Goal: Navigation & Orientation: Understand site structure

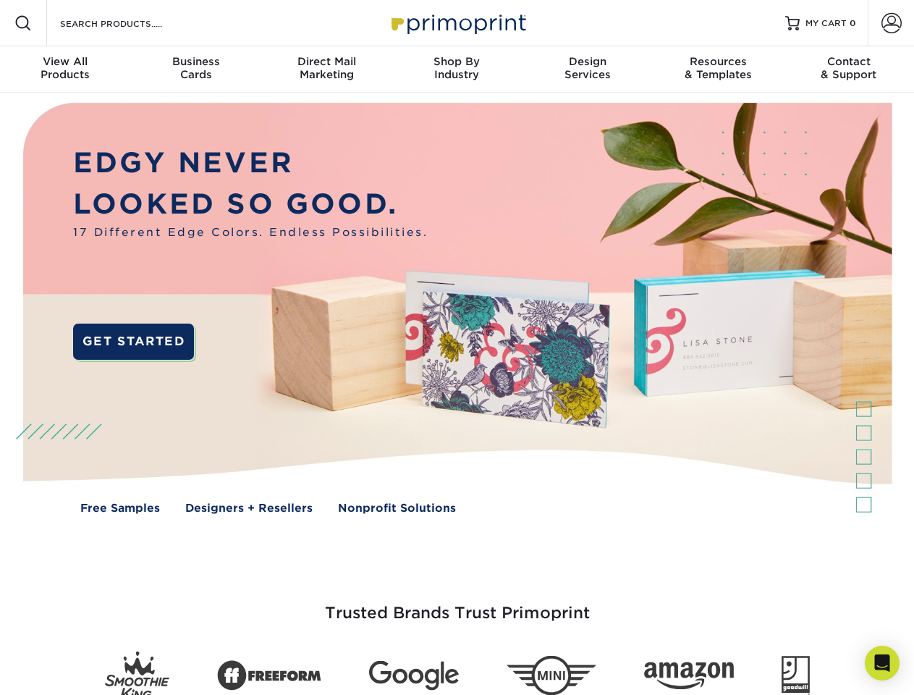
click at [457, 347] on img at bounding box center [456, 319] width 904 height 452
click at [23, 23] on span at bounding box center [22, 22] width 17 height 17
click at [891, 23] on span at bounding box center [891, 23] width 20 height 20
click at [65, 69] on div "View All Products" at bounding box center [65, 68] width 130 height 26
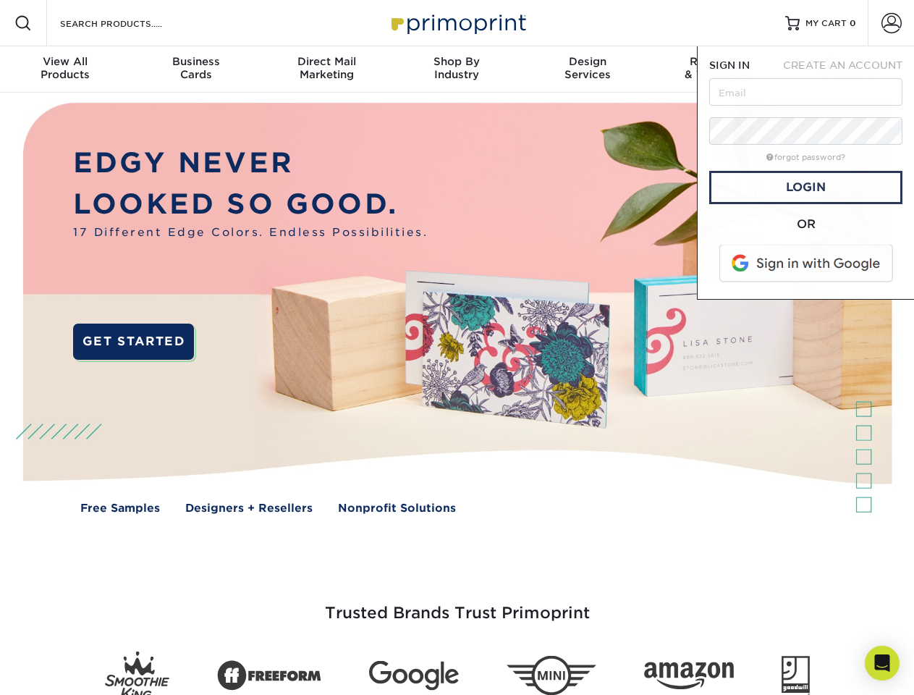
click at [195, 69] on div "Business Cards" at bounding box center [195, 68] width 130 height 26
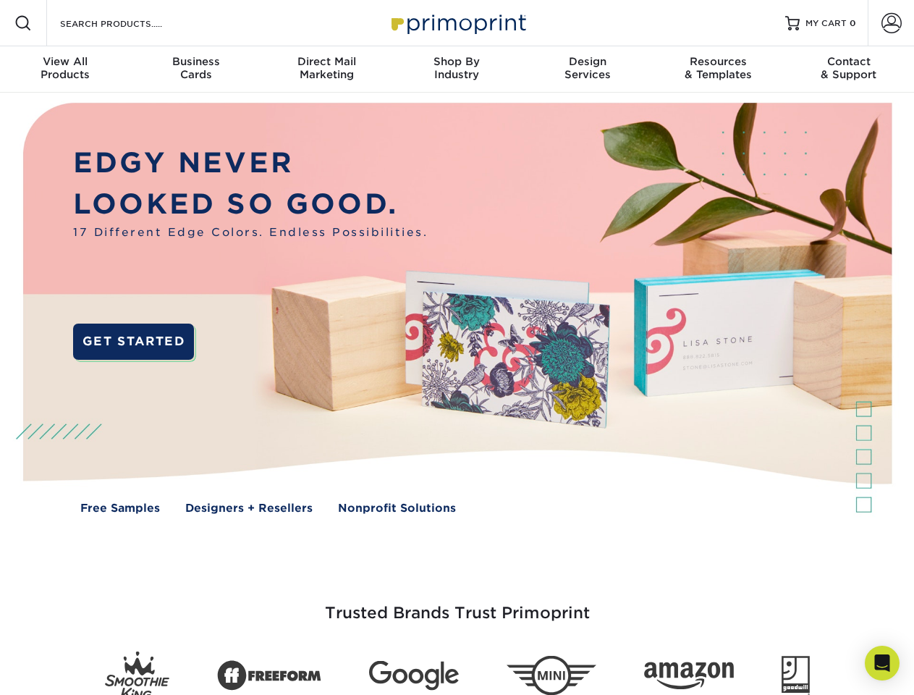
click at [326, 69] on div "Direct Mail Marketing" at bounding box center [326, 68] width 130 height 26
click at [457, 69] on div "Shop By Industry" at bounding box center [456, 68] width 130 height 26
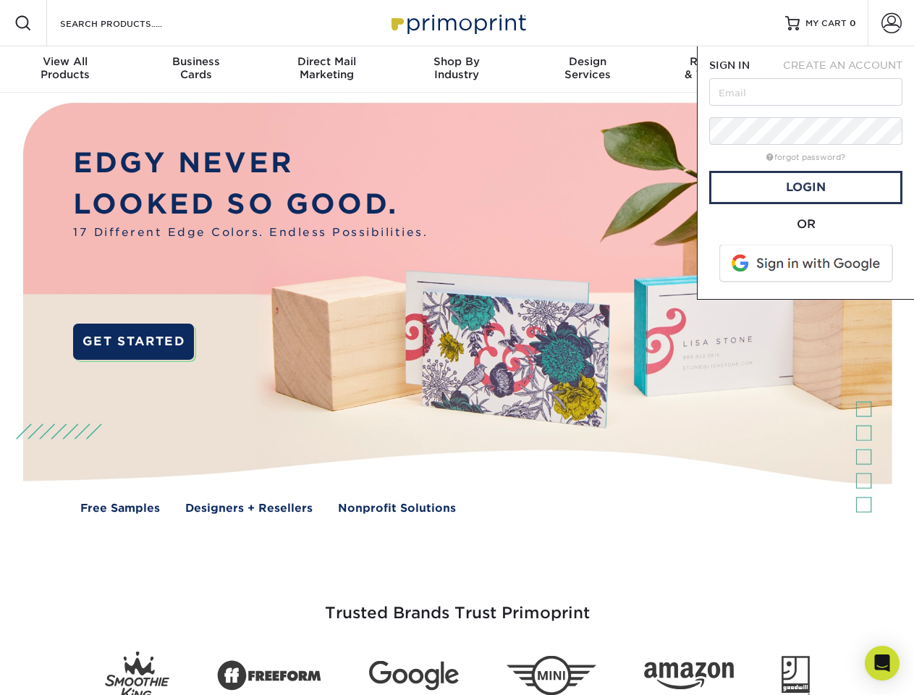
click at [587, 69] on div "Design Services" at bounding box center [587, 68] width 130 height 26
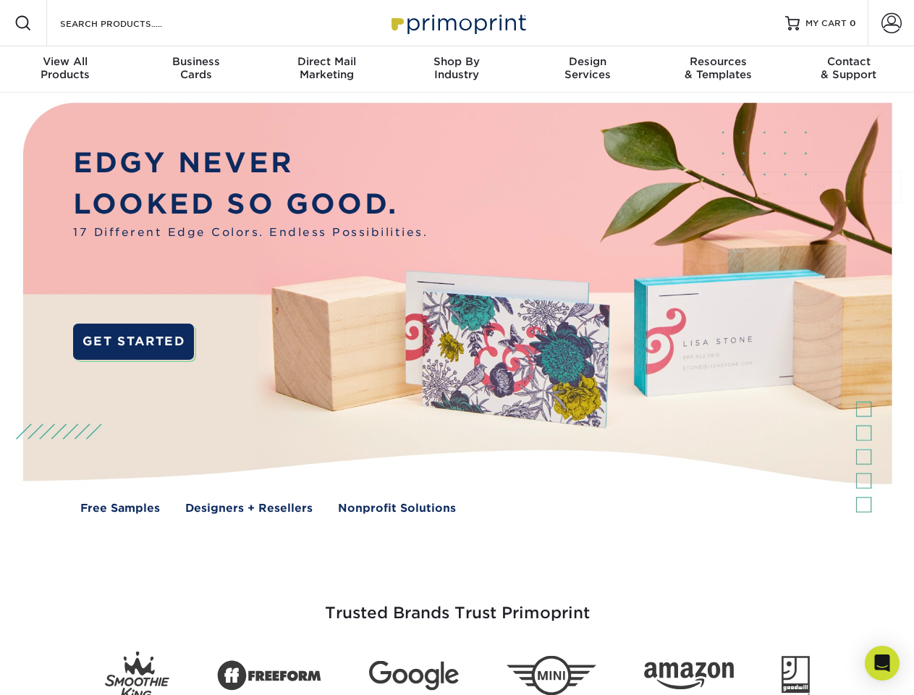
click at [718, 69] on span "SIGN IN" at bounding box center [729, 65] width 41 height 12
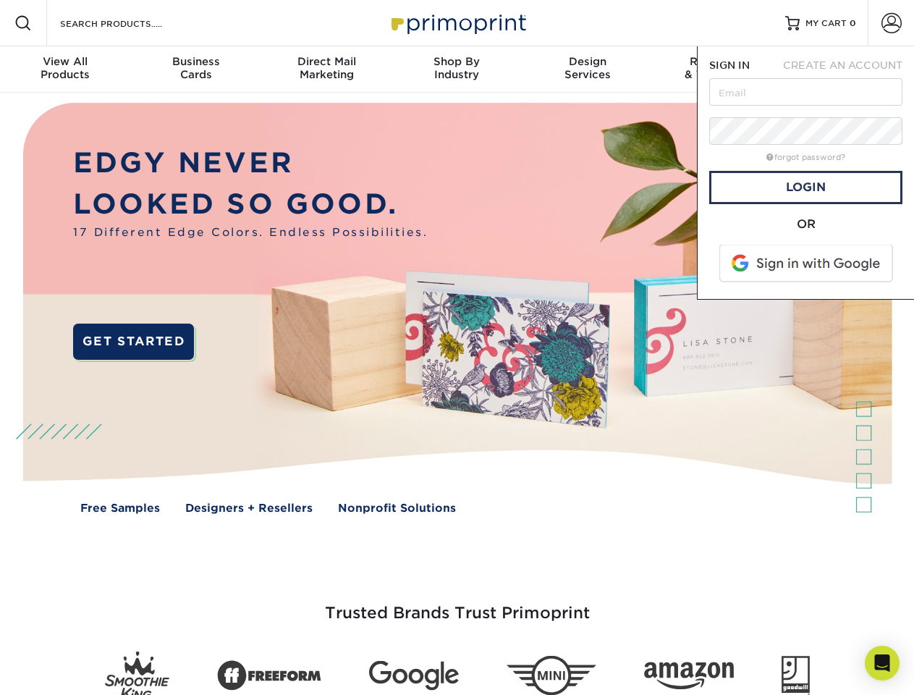
click at [849, 69] on div "Contact & Support" at bounding box center [849, 68] width 130 height 26
